Goal: Task Accomplishment & Management: Manage account settings

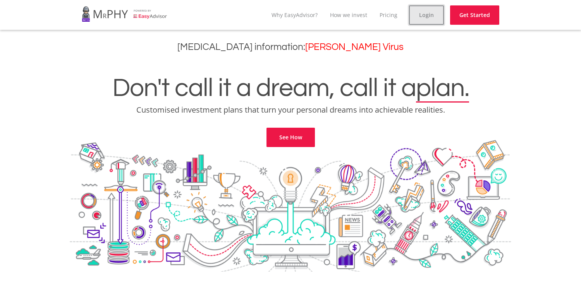
click at [426, 17] on link "Login" at bounding box center [426, 14] width 35 height 19
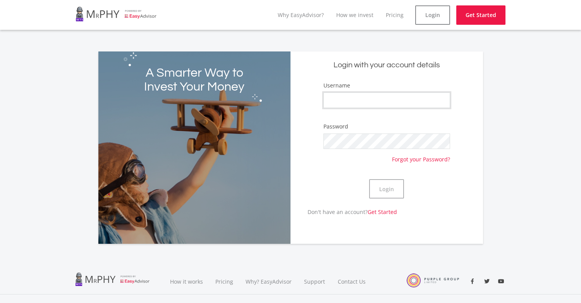
click at [408, 106] on input "Username" at bounding box center [386, 100] width 127 height 15
type input "mabundadd"
click at [384, 191] on button "Login" at bounding box center [386, 188] width 35 height 19
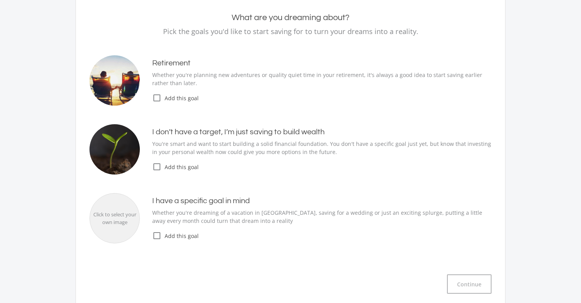
scroll to position [116, 0]
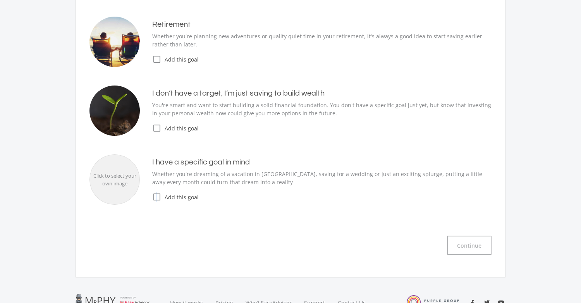
click at [156, 197] on icon "check_box_outline_blank" at bounding box center [156, 196] width 9 height 9
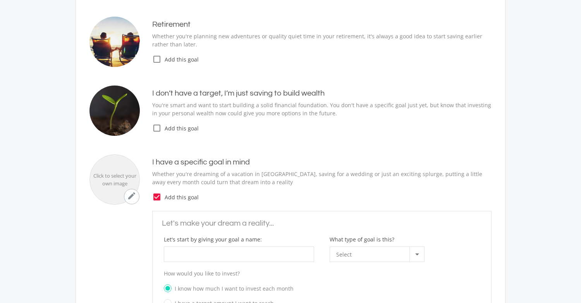
click at [156, 130] on icon "check_box_outline_blank" at bounding box center [156, 127] width 9 height 9
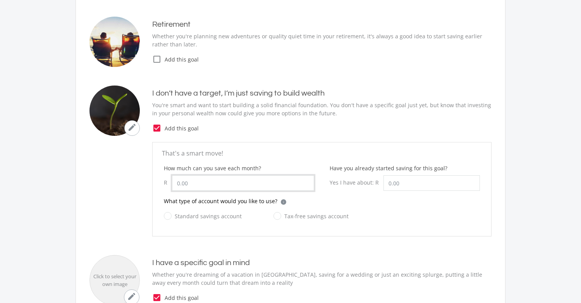
drag, startPoint x: 188, startPoint y: 185, endPoint x: 171, endPoint y: 185, distance: 17.0
click at [171, 185] on div "R" at bounding box center [239, 182] width 150 height 15
type input "1,000.00"
click at [168, 216] on label "Standard savings account" at bounding box center [203, 216] width 78 height 10
click at [168, 216] on input "Standard savings account" at bounding box center [195, 220] width 78 height 15
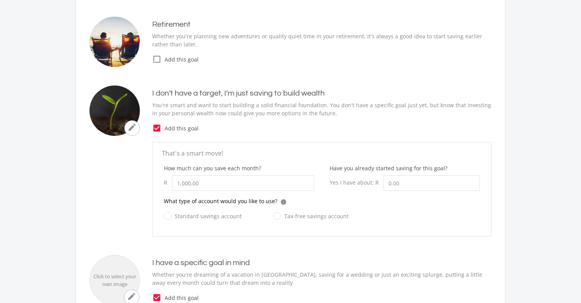
radio input "true"
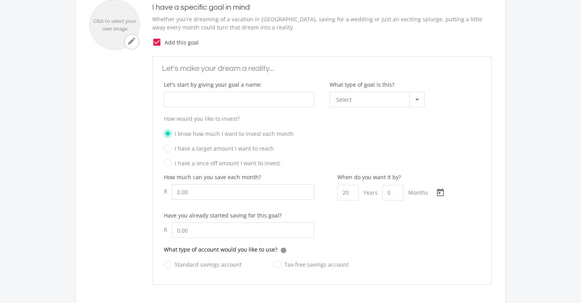
scroll to position [255, 0]
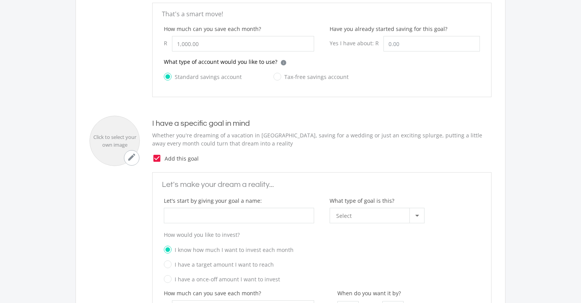
click at [158, 158] on icon "check_box" at bounding box center [156, 158] width 9 height 9
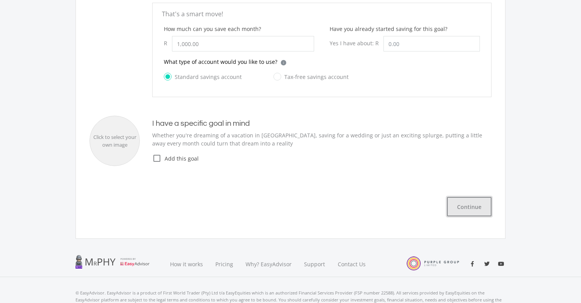
click at [466, 203] on button "Continue" at bounding box center [469, 206] width 45 height 19
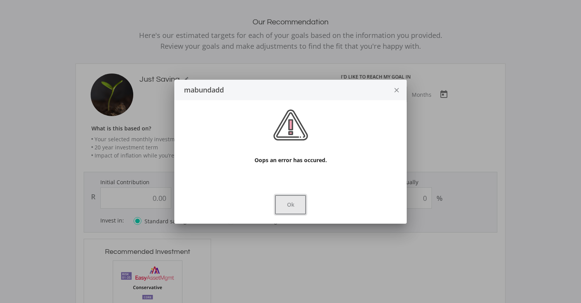
click at [284, 201] on button "Ok" at bounding box center [290, 204] width 31 height 19
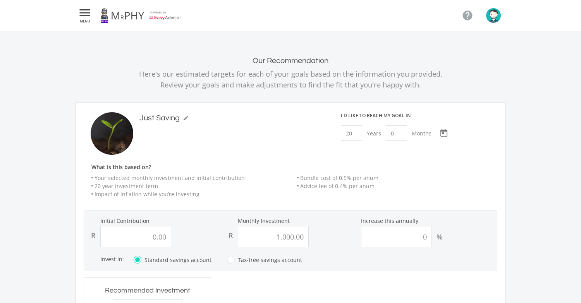
scroll to position [39, 0]
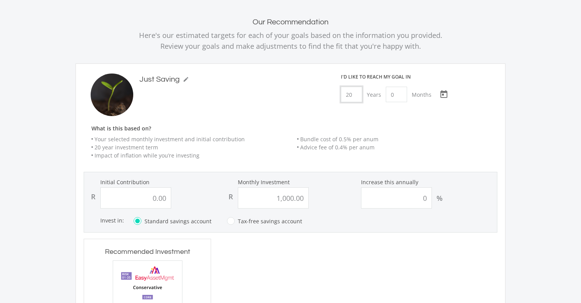
drag, startPoint x: 353, startPoint y: 95, endPoint x: 331, endPoint y: 95, distance: 22.1
click at [333, 95] on div "I'd like to reach my goal [DATE] [DATE] Choose a date" at bounding box center [418, 95] width 170 height 43
type input "11"
click at [331, 97] on div "Just Saving mode_edit Just Saving" at bounding box center [205, 95] width 255 height 43
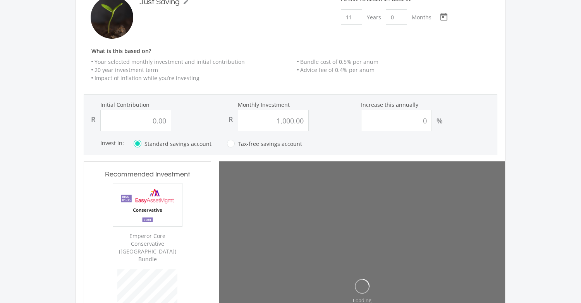
scroll to position [0, 0]
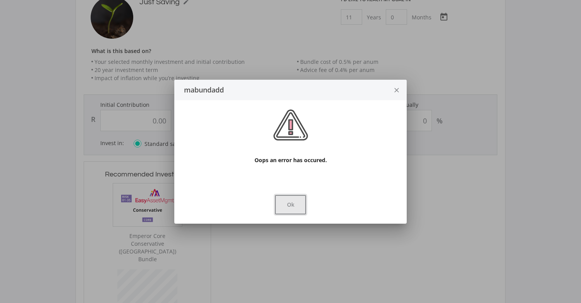
click at [295, 204] on button "Ok" at bounding box center [290, 204] width 31 height 19
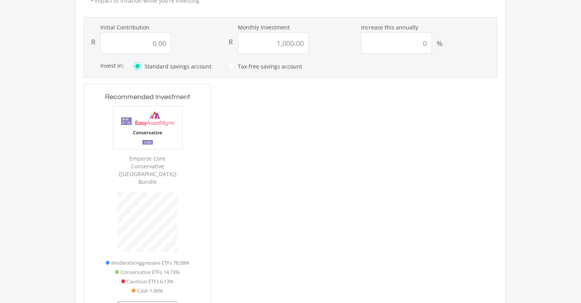
scroll to position [310, 0]
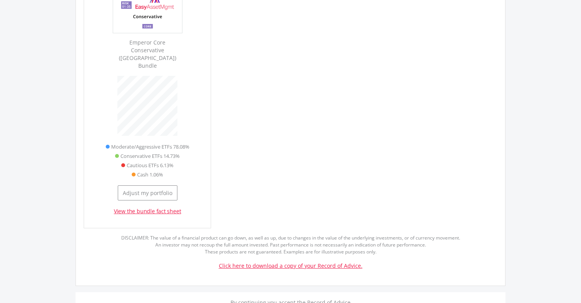
click at [170, 142] on span "Moderate/Aggressive ETFs 78.08%" at bounding box center [150, 146] width 78 height 9
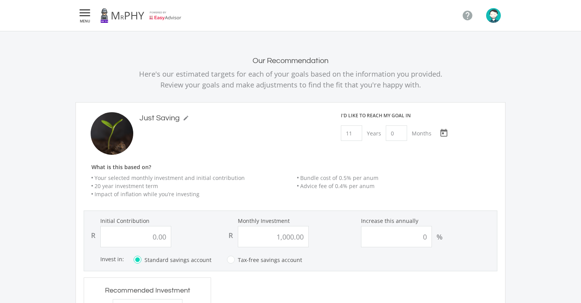
scroll to position [39, 0]
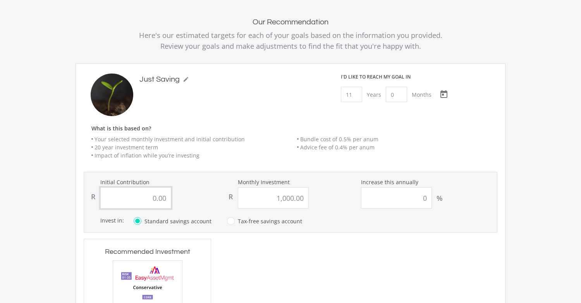
drag, startPoint x: 146, startPoint y: 198, endPoint x: 182, endPoint y: 196, distance: 35.7
click at [182, 196] on div "R 0.00" at bounding box center [153, 197] width 134 height 21
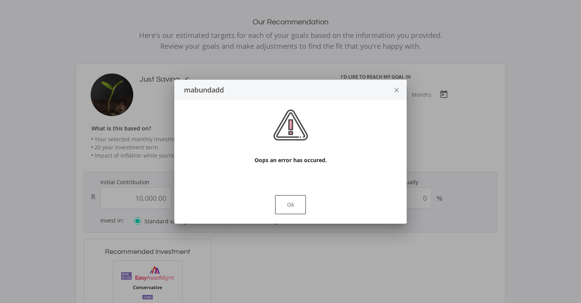
scroll to position [0, 0]
click at [182, 195] on div "mabundadd close Oops an error has occured. Ok" at bounding box center [290, 152] width 232 height 144
click at [286, 206] on button "Ok" at bounding box center [290, 204] width 31 height 19
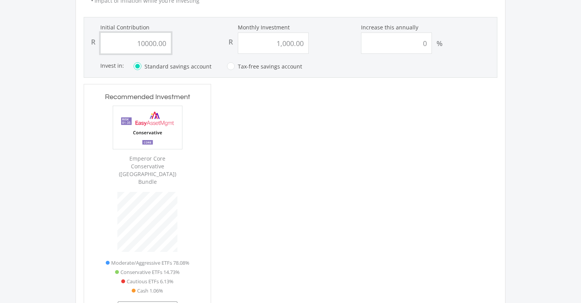
scroll to position [310, 0]
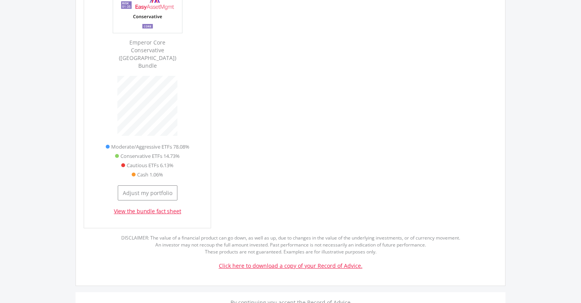
type input "10,000.00"
click at [308, 158] on div at bounding box center [362, 98] width 286 height 260
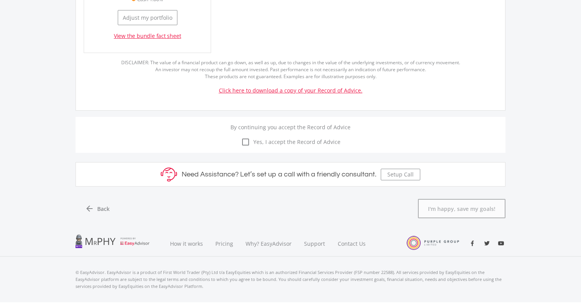
click at [246, 137] on icon "check_box_outline_blank" at bounding box center [245, 141] width 9 height 9
click at [290, 137] on input "check_box_outline_blank check_box Yes, I accept the Record of Advice" at bounding box center [290, 137] width 0 height 0
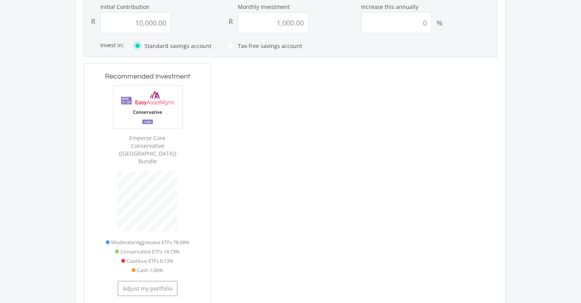
click at [324, 199] on div at bounding box center [362, 193] width 286 height 260
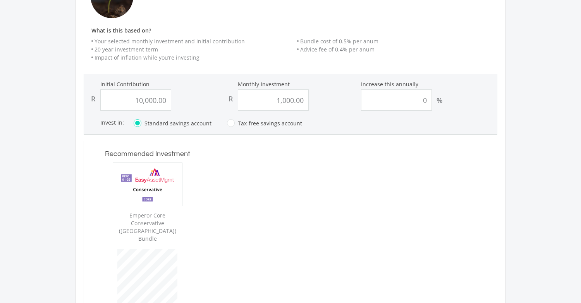
scroll to position [59, 0]
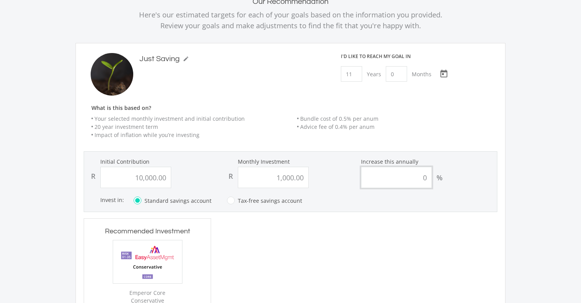
click at [377, 170] on input "0" at bounding box center [396, 177] width 71 height 21
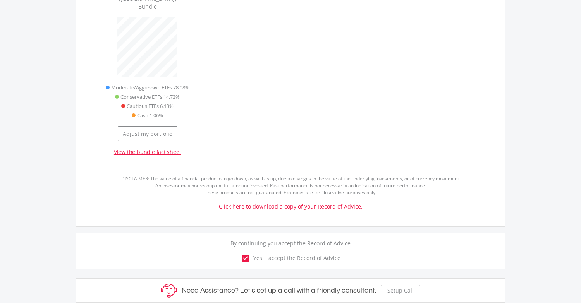
scroll to position [330, 0]
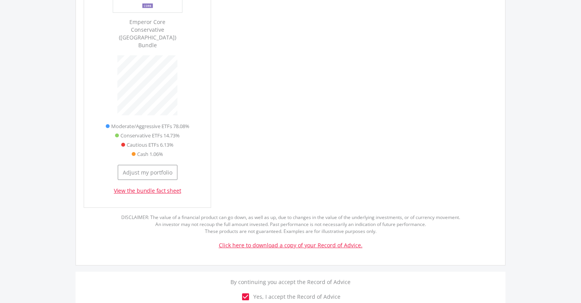
click at [261, 242] on link "Click here to download a copy of your Record of Advice." at bounding box center [291, 245] width 144 height 7
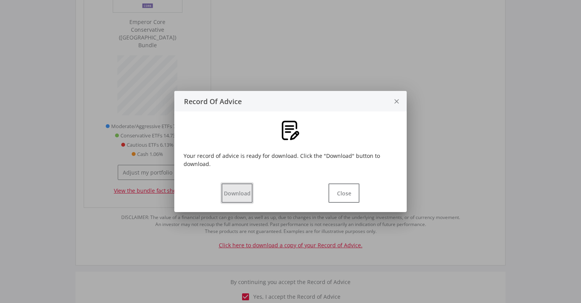
click at [238, 195] on button "Download" at bounding box center [236, 192] width 31 height 19
click at [239, 190] on button "Download" at bounding box center [236, 192] width 31 height 19
click at [340, 191] on button "Close" at bounding box center [343, 192] width 31 height 19
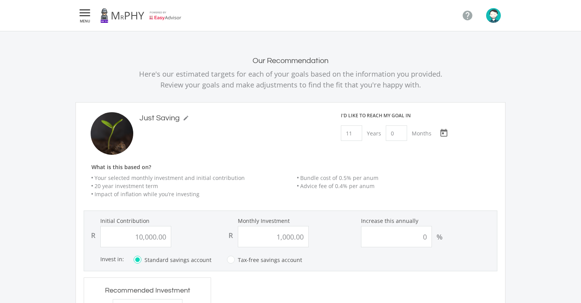
click at [493, 14] on img "button" at bounding box center [493, 15] width 15 height 15
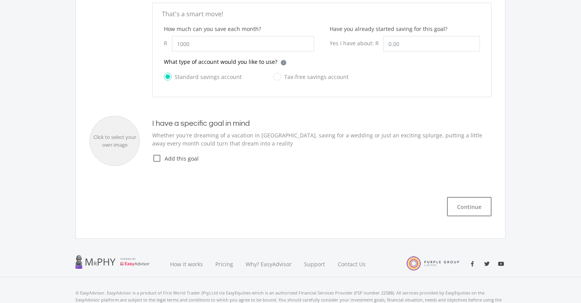
type input "1,000.00"
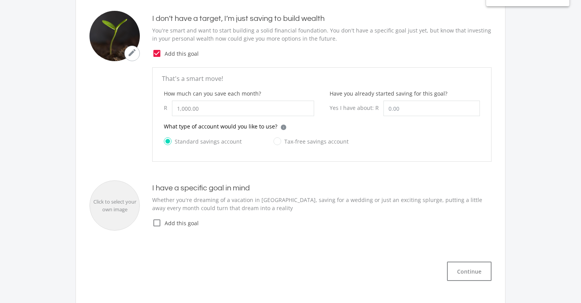
click at [156, 53] on div at bounding box center [290, 151] width 581 height 303
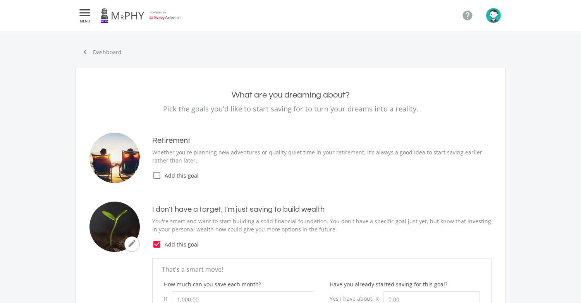
click at [155, 245] on icon "check_box" at bounding box center [156, 244] width 9 height 9
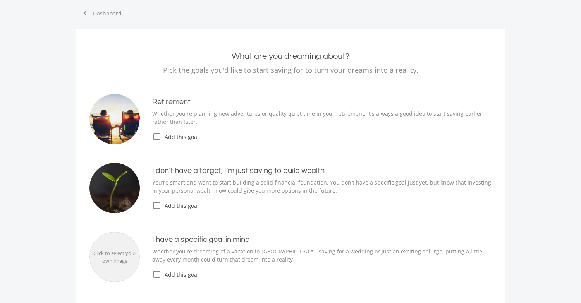
scroll to position [191, 0]
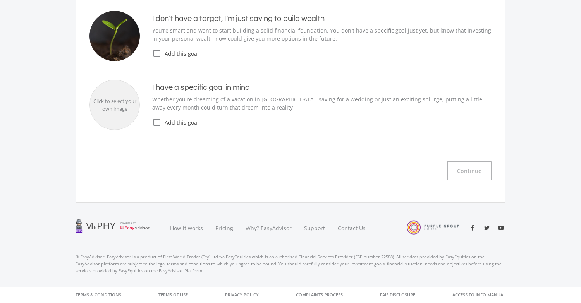
click at [157, 121] on icon "check_box_outline_blank" at bounding box center [156, 122] width 9 height 9
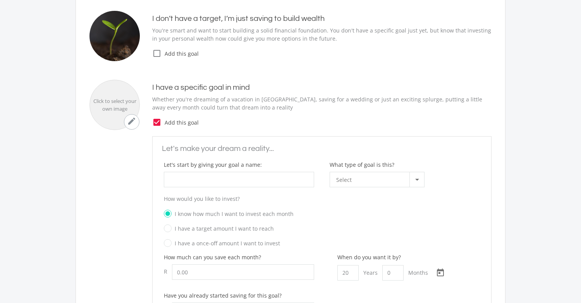
scroll to position [268, 0]
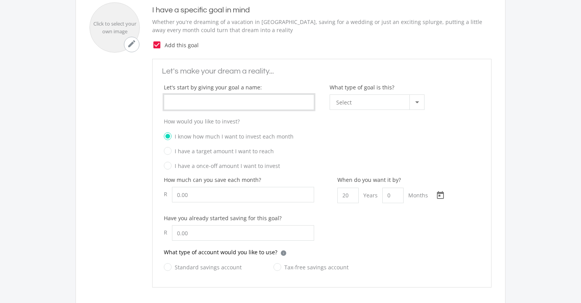
click at [229, 101] on input "What type of goal is this?" at bounding box center [239, 101] width 150 height 15
type input "NH"
click at [372, 102] on div "Select" at bounding box center [372, 102] width 73 height 15
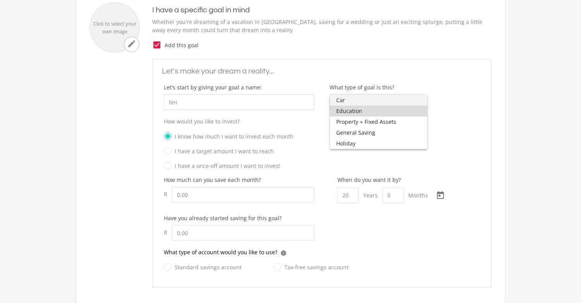
click at [365, 112] on span "Education" at bounding box center [378, 111] width 85 height 11
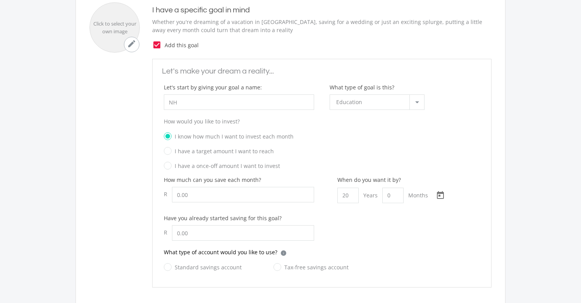
scroll to position [346, 0]
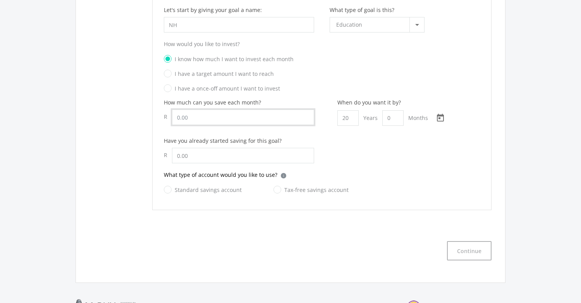
click at [211, 117] on input "Let's start by giving your goal a name:" at bounding box center [243, 117] width 142 height 15
type input "1,000.00"
drag, startPoint x: 351, startPoint y: 117, endPoint x: 338, endPoint y: 119, distance: 13.7
click at [338, 119] on input "20" at bounding box center [347, 117] width 21 height 15
type input "11"
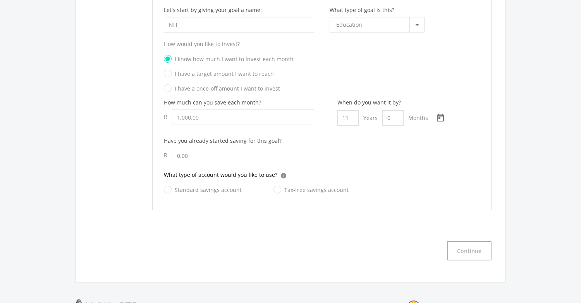
click at [328, 139] on div "How much can you save each month? R 1,000.00 When do you want it by? 11 Years 0…" at bounding box center [321, 134] width 331 height 72
click at [168, 188] on label "Standard savings account" at bounding box center [203, 190] width 78 height 10
click at [168, 188] on input "Standard savings account" at bounding box center [195, 194] width 78 height 15
radio input "true"
click at [478, 252] on button "Continue" at bounding box center [469, 250] width 45 height 19
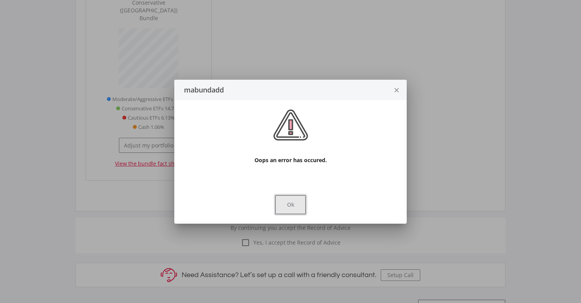
click at [282, 201] on button "Ok" at bounding box center [290, 204] width 31 height 19
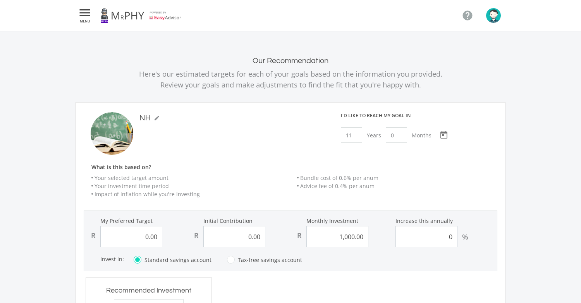
scroll to position [116, 0]
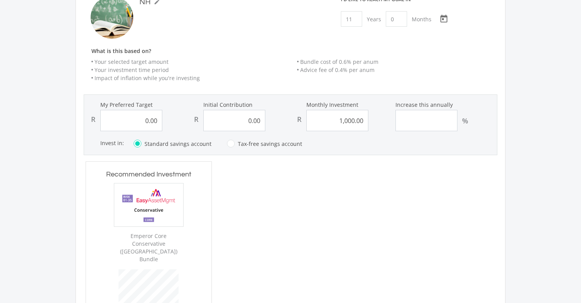
click at [438, 123] on input "Increase this annually" at bounding box center [426, 120] width 62 height 21
click at [377, 126] on div "R 1,000.00" at bounding box center [341, 120] width 99 height 21
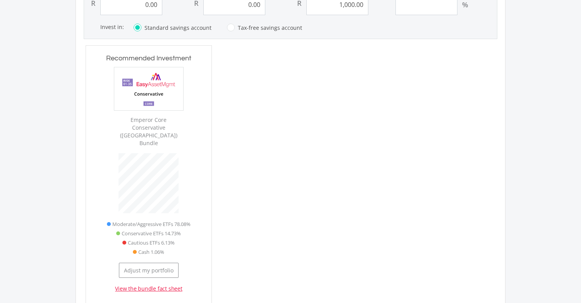
scroll to position [310, 0]
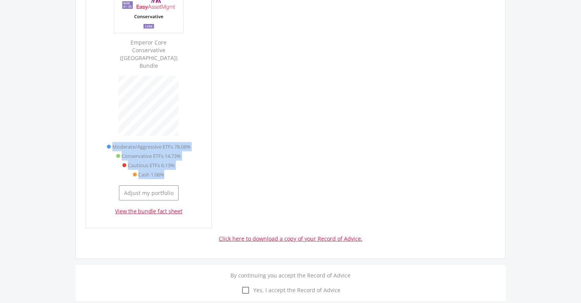
drag, startPoint x: 171, startPoint y: 162, endPoint x: 108, endPoint y: 130, distance: 71.0
click at [108, 142] on ul "Moderate/Aggressive ETFs 78.08% Conservative ETFs 14.73% Cautious ETFs 6.13% Ca…" at bounding box center [148, 160] width 111 height 37
copy ul "Moderate/Aggressive ETFs 78.08% Conservative ETFs 14.73% Cautious ETFs 6.13% Ca…"
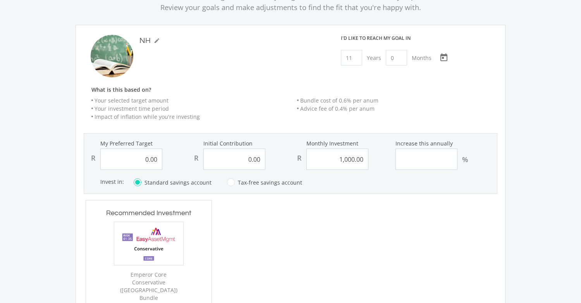
scroll to position [194, 0]
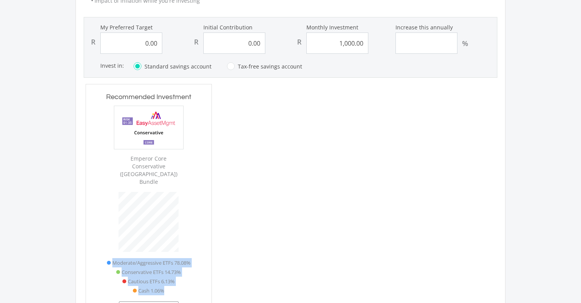
drag, startPoint x: 114, startPoint y: 156, endPoint x: 182, endPoint y: 167, distance: 68.9
click at [182, 167] on div "Emperor Core Conservative ([GEOGRAPHIC_DATA]) Bundle" at bounding box center [149, 170] width 70 height 31
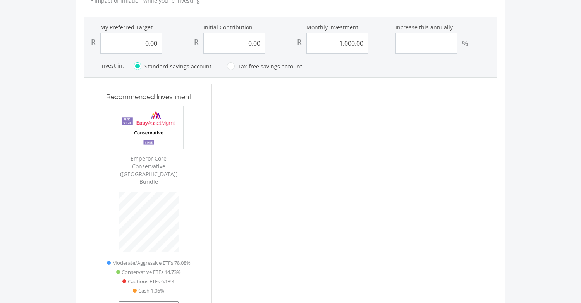
click at [279, 176] on div at bounding box center [360, 214] width 283 height 260
drag, startPoint x: 115, startPoint y: 158, endPoint x: 194, endPoint y: 166, distance: 79.7
click at [195, 166] on div "Emperor Core Conservative ([GEOGRAPHIC_DATA]) Bundle" at bounding box center [148, 146] width 111 height 80
copy div "Emperor Core Conservative ([GEOGRAPHIC_DATA]) Bundle"
click at [173, 142] on img at bounding box center [148, 127] width 69 height 43
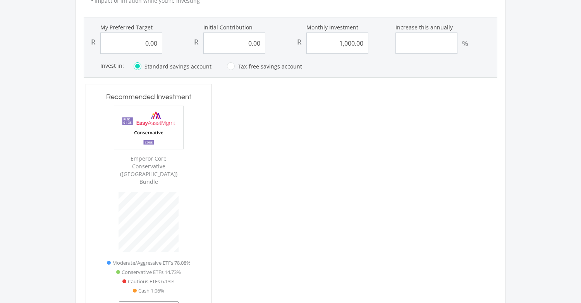
click at [176, 154] on div "Emperor Core Conservative ([GEOGRAPHIC_DATA]) Bundle" at bounding box center [148, 146] width 111 height 80
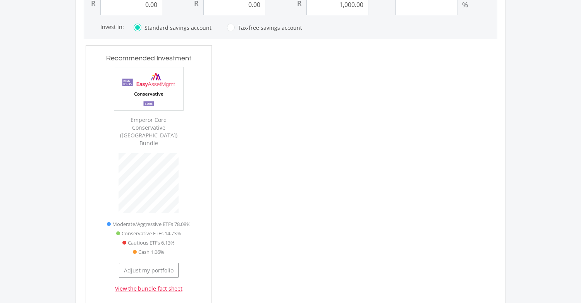
scroll to position [271, 0]
